Goal: Information Seeking & Learning: Learn about a topic

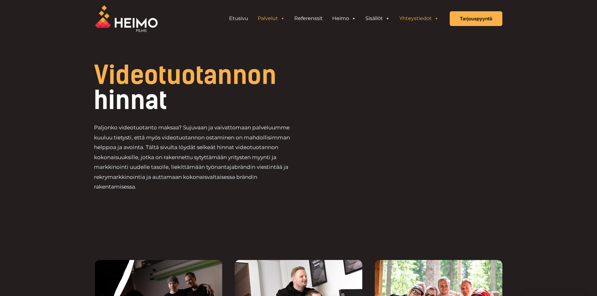
click at [425, 21] on link "Yhteystiedot" at bounding box center [419, 18] width 49 height 13
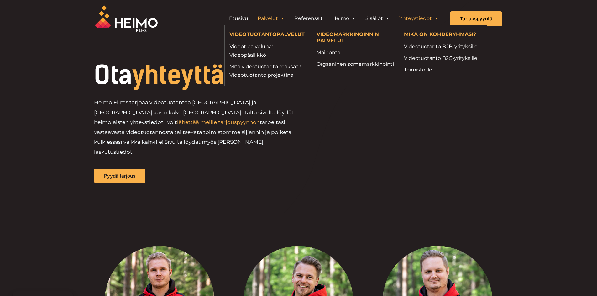
click at [267, 16] on link "Palvelut" at bounding box center [271, 18] width 37 height 13
click at [261, 47] on link "Videot palveluna: Videopäällikkö" at bounding box center [269, 50] width 78 height 17
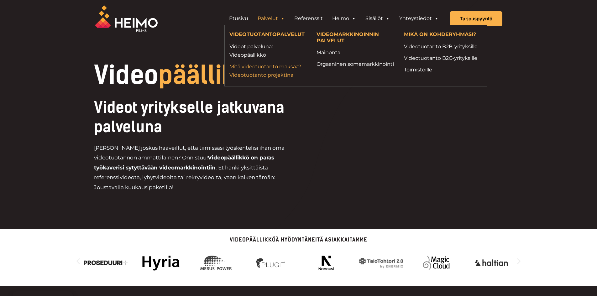
click at [246, 69] on link "Mitä videotuotanto maksaa? Videotuotanto projektina" at bounding box center [269, 70] width 78 height 17
